Goal: Navigation & Orientation: Find specific page/section

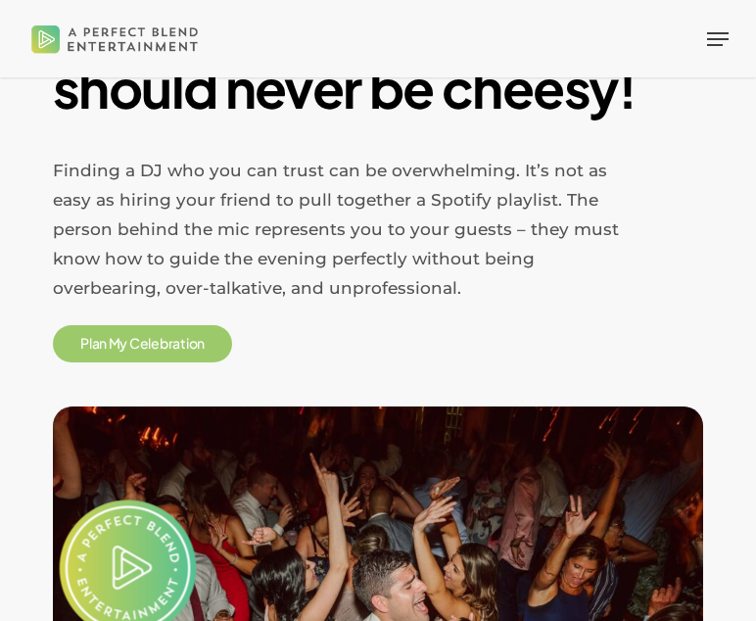
scroll to position [789, 0]
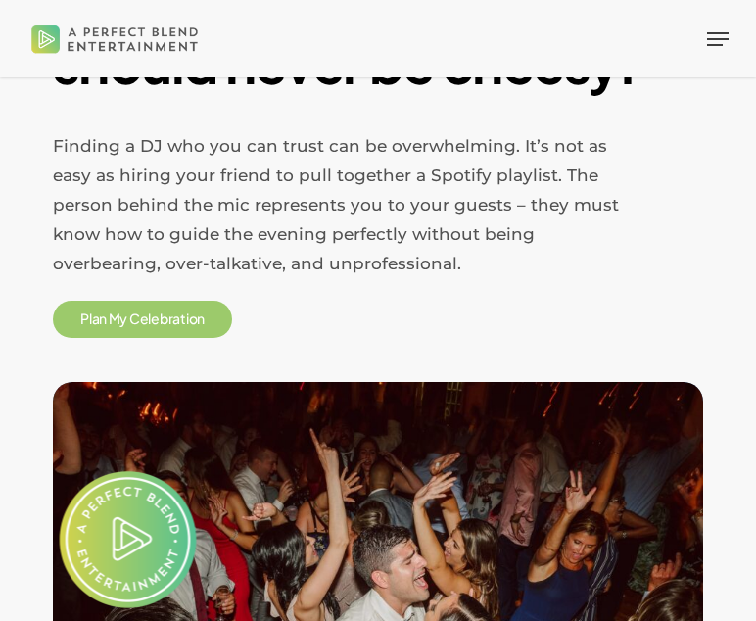
click at [168, 316] on span "b" at bounding box center [164, 319] width 9 height 14
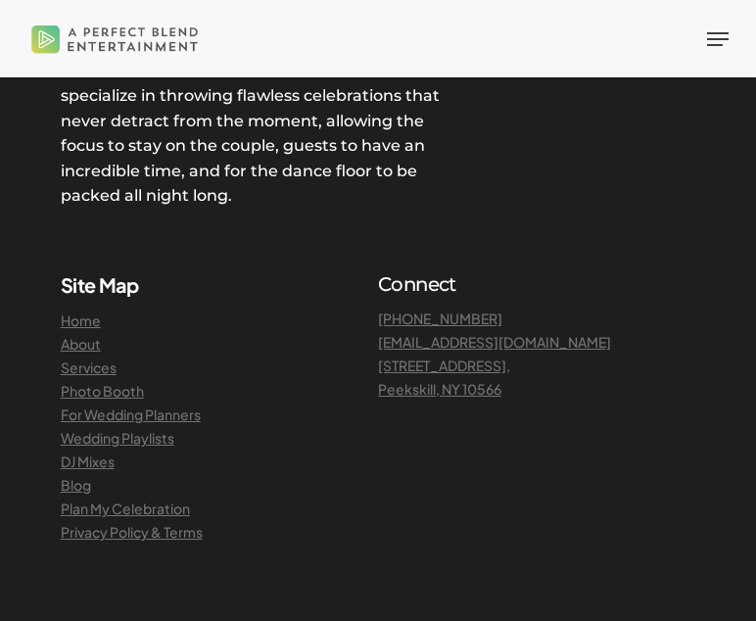
scroll to position [2362, 0]
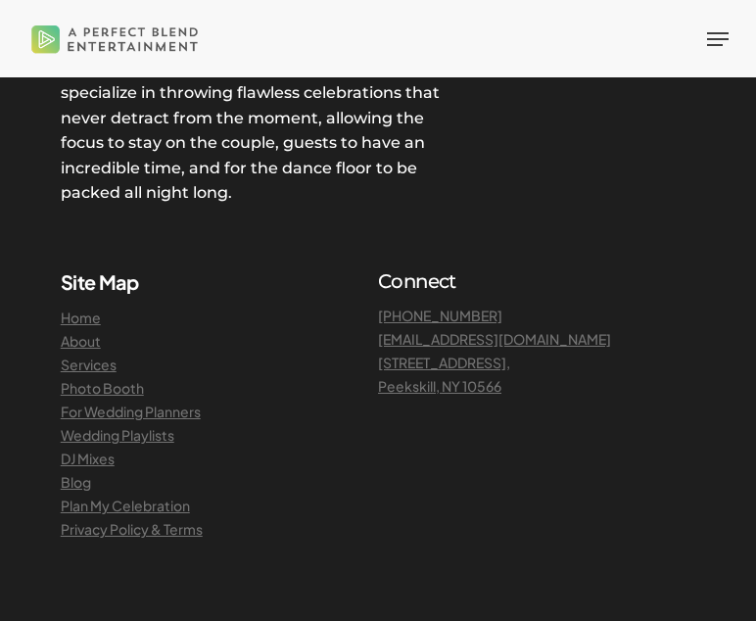
click at [98, 430] on link "Wedding Playlists" at bounding box center [118, 435] width 114 height 18
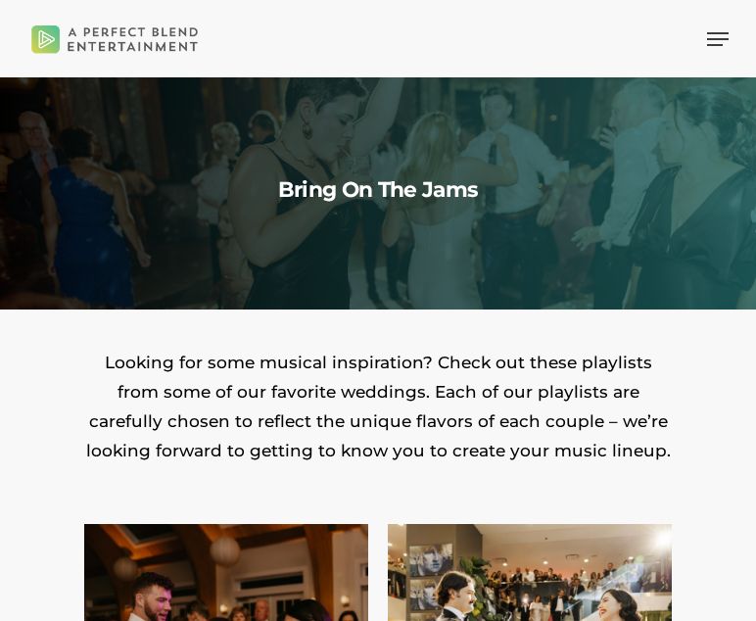
click at [704, 30] on div "Menu" at bounding box center [713, 39] width 31 height 54
click at [720, 42] on span "Navigation Menu" at bounding box center [718, 39] width 22 height 20
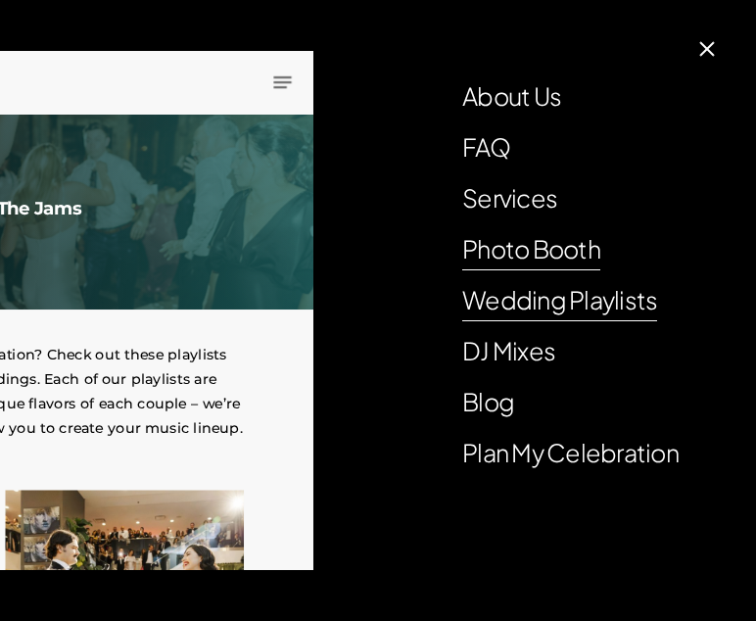
click at [561, 238] on link "Photo Booth" at bounding box center [531, 248] width 138 height 39
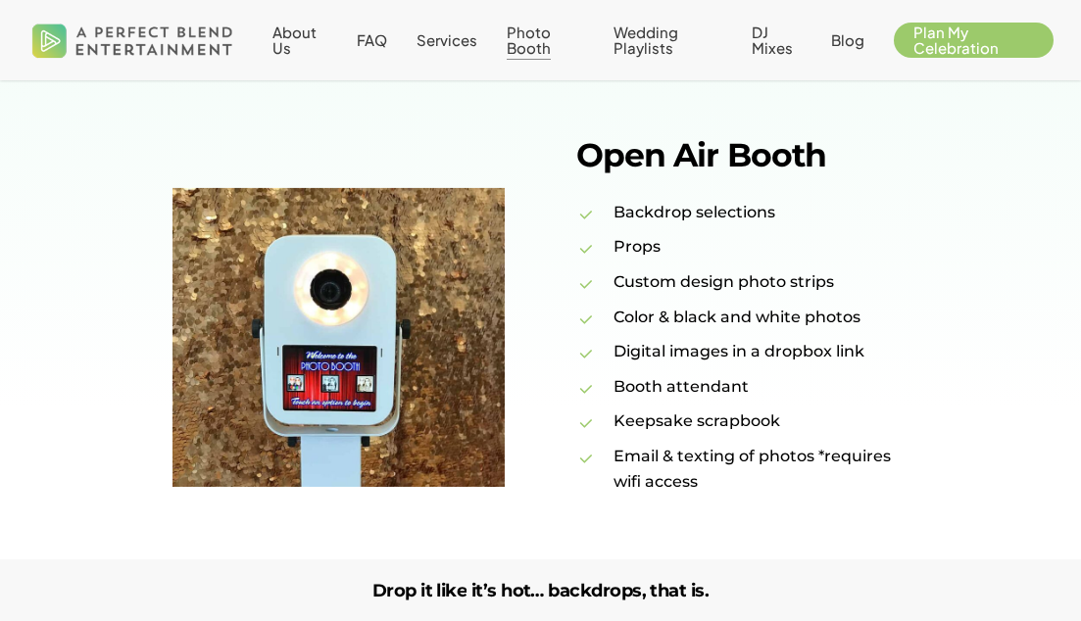
scroll to position [1284, 0]
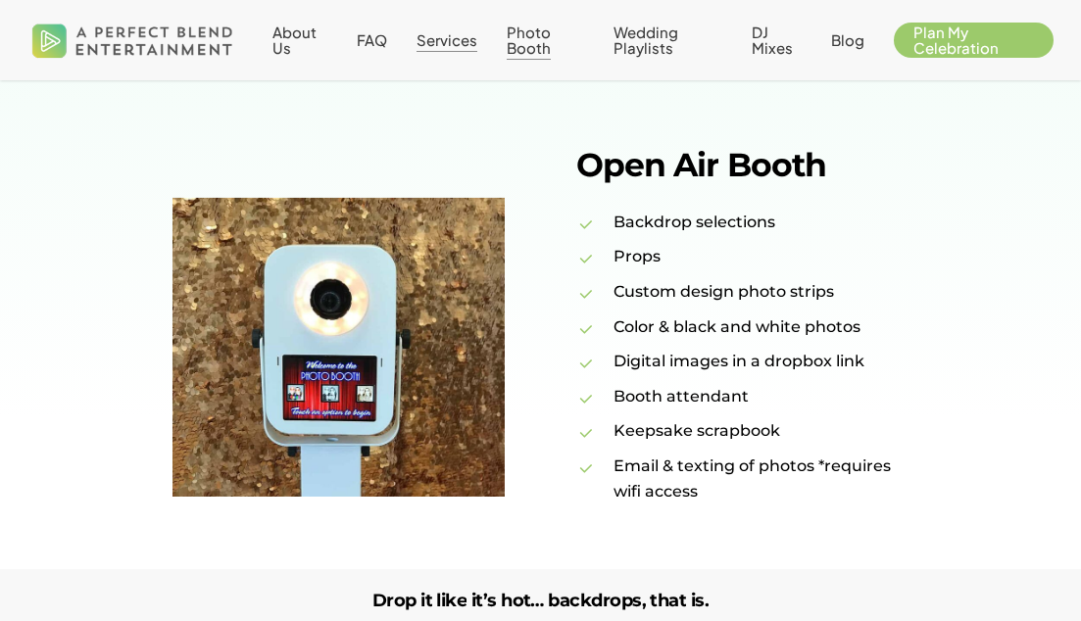
click at [437, 43] on span "Services" at bounding box center [446, 39] width 61 height 19
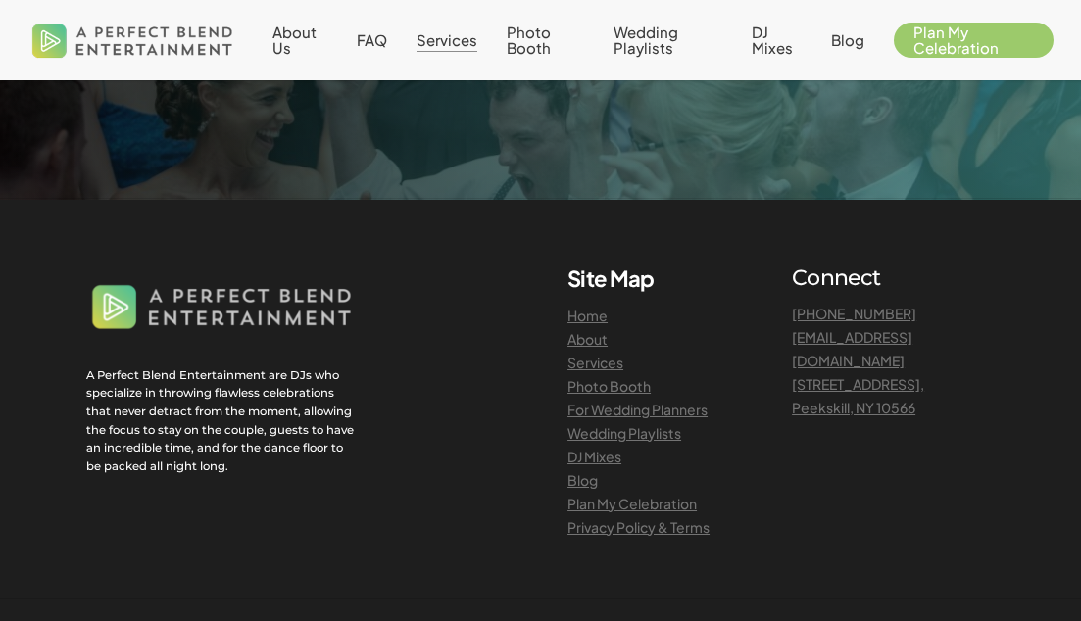
scroll to position [4470, 0]
